Goal: Task Accomplishment & Management: Manage account settings

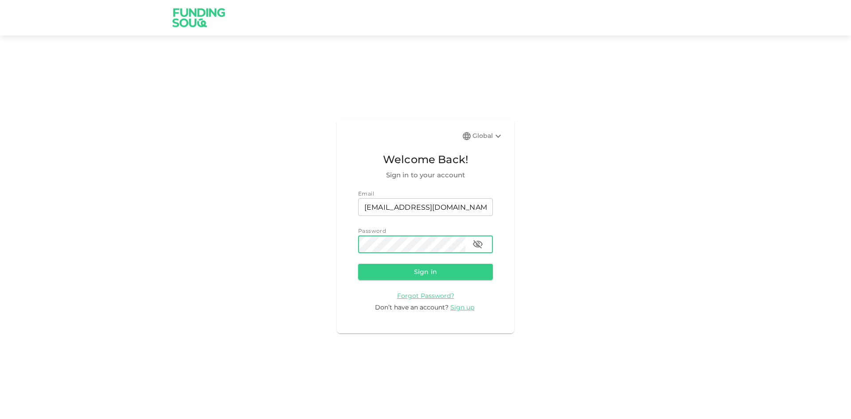
click at [358, 264] on button "Sign in" at bounding box center [425, 272] width 135 height 16
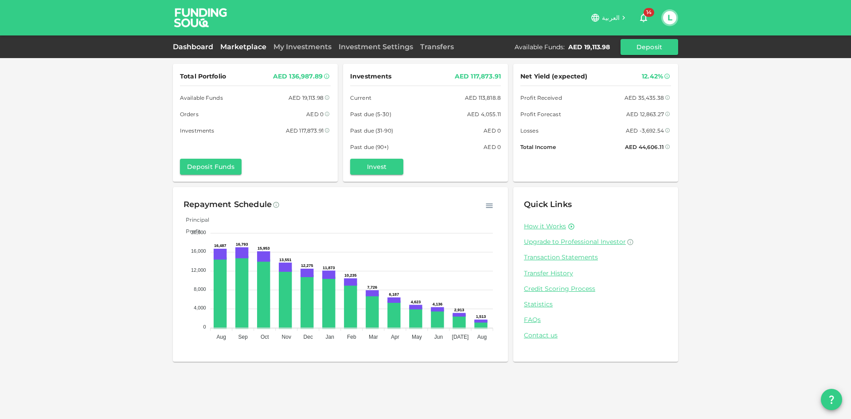
click at [248, 51] on link "Marketplace" at bounding box center [243, 47] width 53 height 8
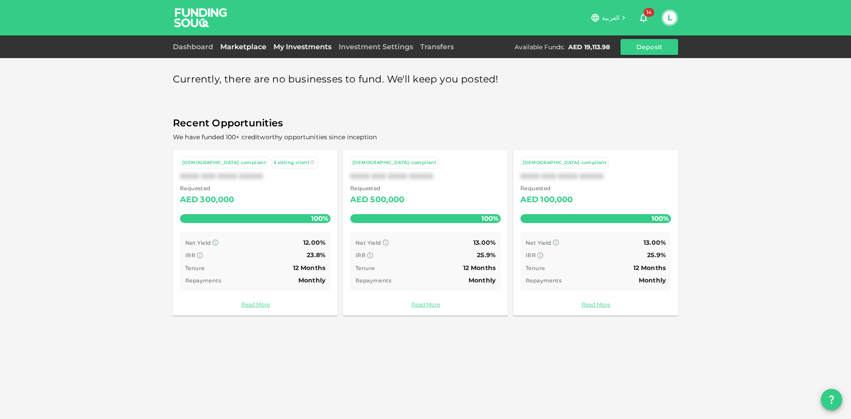
click at [292, 51] on link "My Investments" at bounding box center [302, 47] width 65 height 8
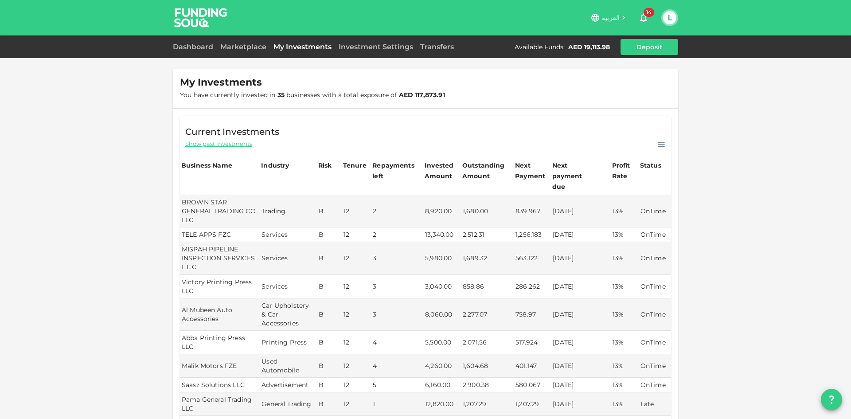
click at [212, 144] on span "Show past investments" at bounding box center [218, 144] width 67 height 8
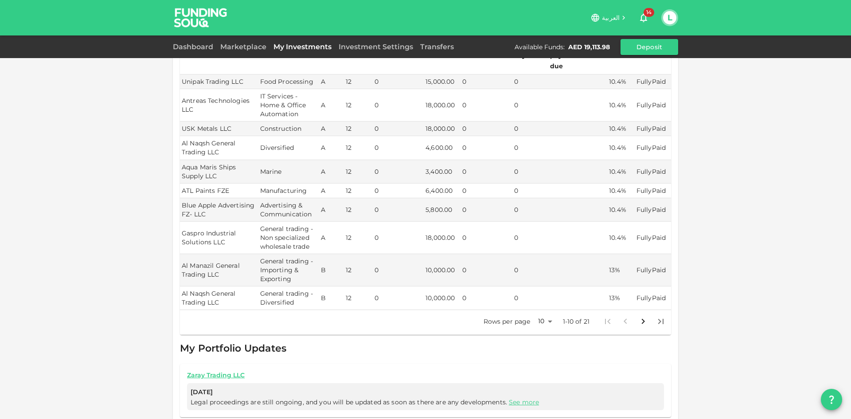
scroll to position [133, 0]
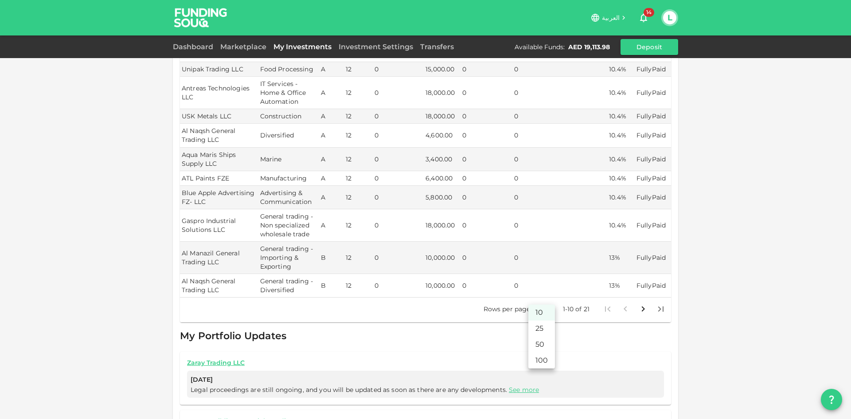
click at [551, 298] on body "العربية 14 L Dashboard Marketplace My Investments Investment Settings Transfers…" at bounding box center [425, 209] width 851 height 419
click at [539, 348] on li "50" at bounding box center [541, 344] width 27 height 16
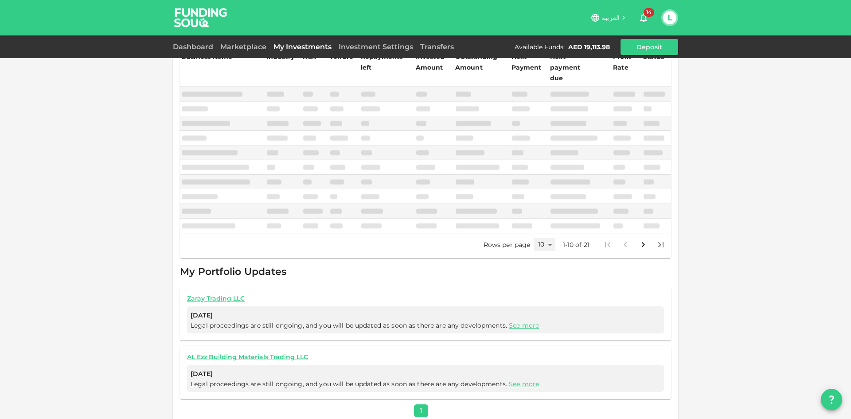
type input "50"
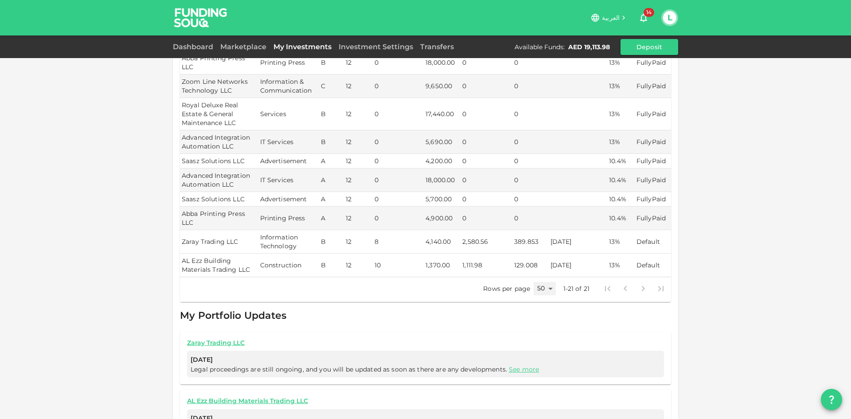
scroll to position [456, 0]
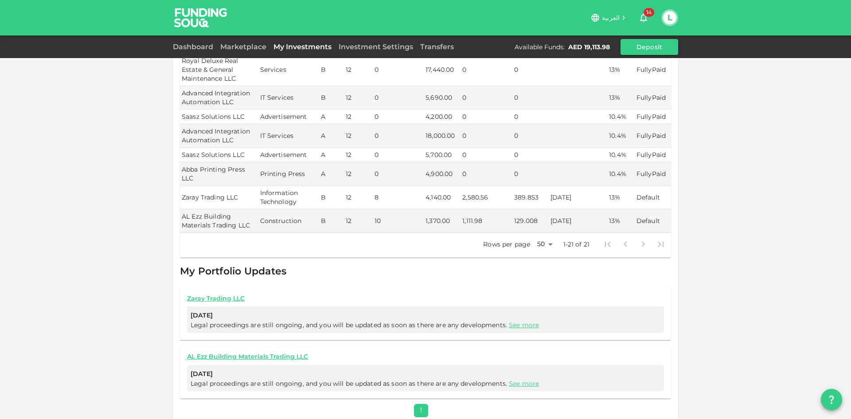
click at [509, 321] on link "See more" at bounding box center [524, 325] width 30 height 8
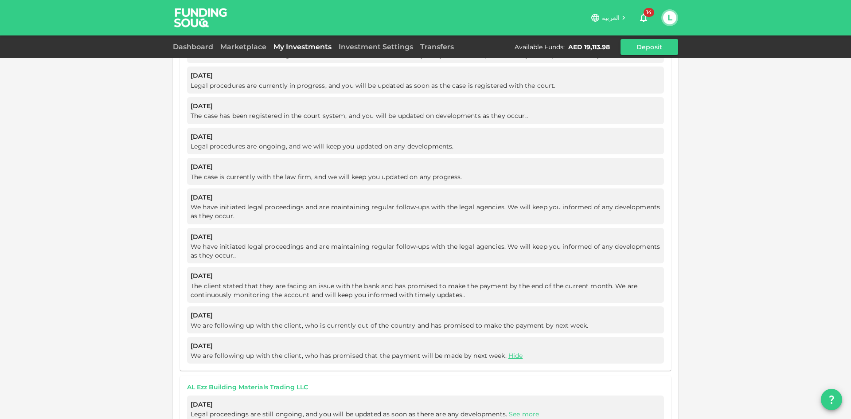
scroll to position [368, 0]
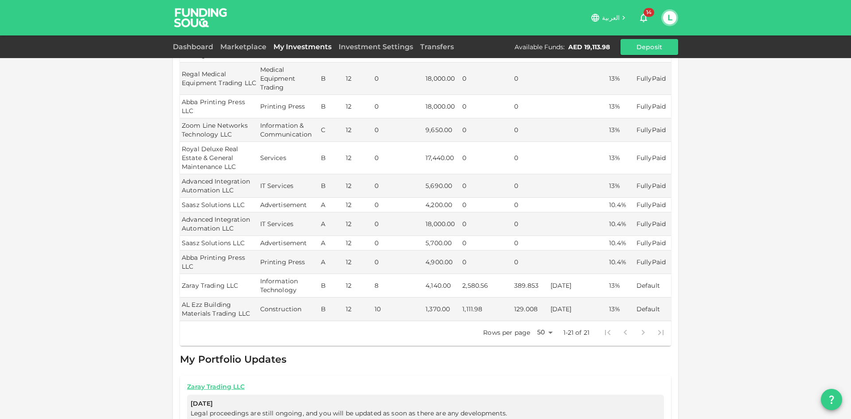
drag, startPoint x: 408, startPoint y: 333, endPoint x: 398, endPoint y: 142, distance: 191.4
